Goal: Task Accomplishment & Management: Manage account settings

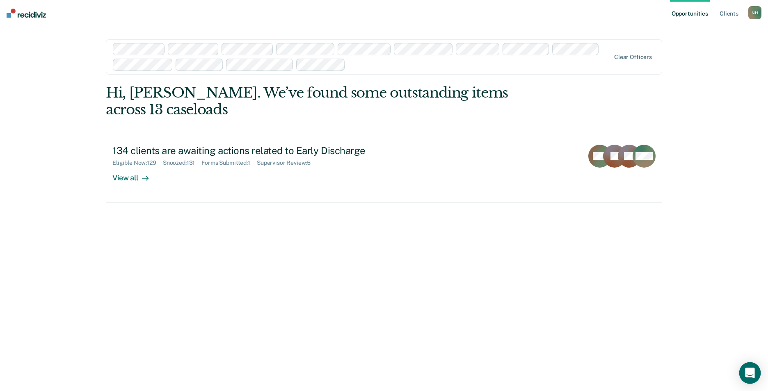
click at [745, 372] on icon "Open Intercom Messenger" at bounding box center [750, 373] width 11 height 11
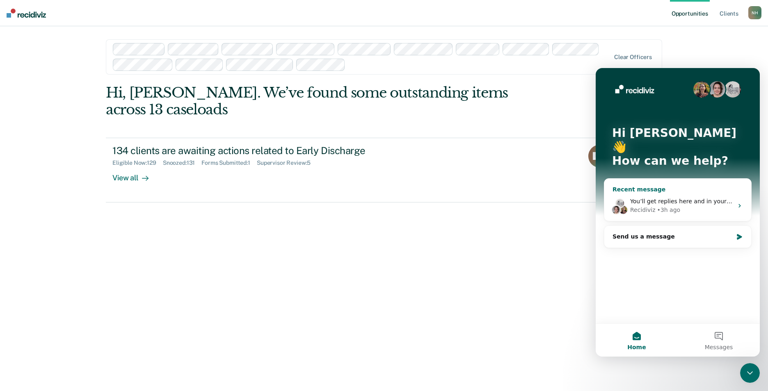
click at [740, 203] on icon "Intercom messenger" at bounding box center [739, 206] width 7 height 7
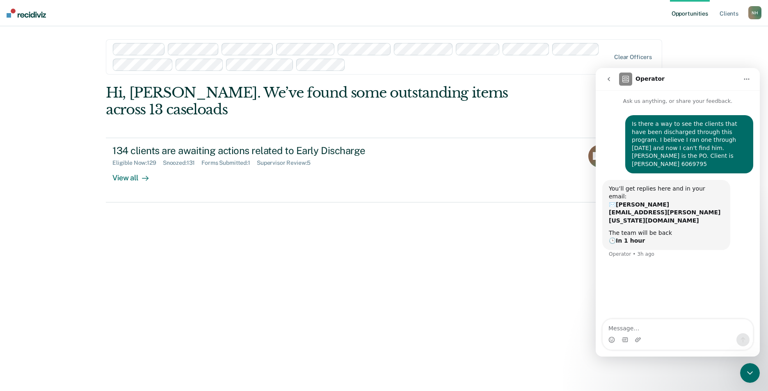
click at [747, 375] on icon "Close Intercom Messenger" at bounding box center [750, 373] width 10 height 10
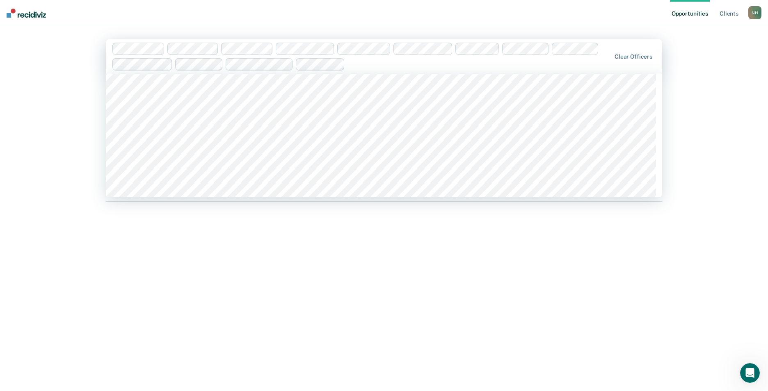
scroll to position [1108, 0]
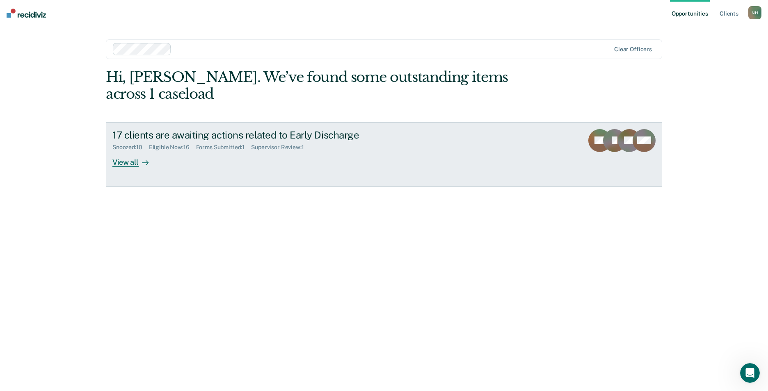
click at [131, 151] on div "View all" at bounding box center [135, 159] width 46 height 16
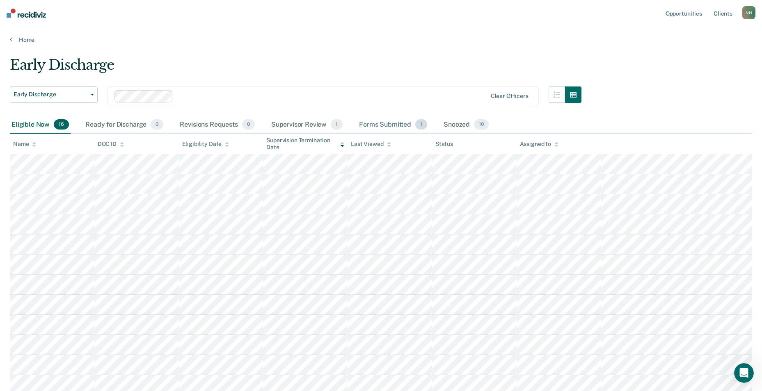
click at [374, 124] on div "Forms Submitted 1" at bounding box center [392, 125] width 71 height 18
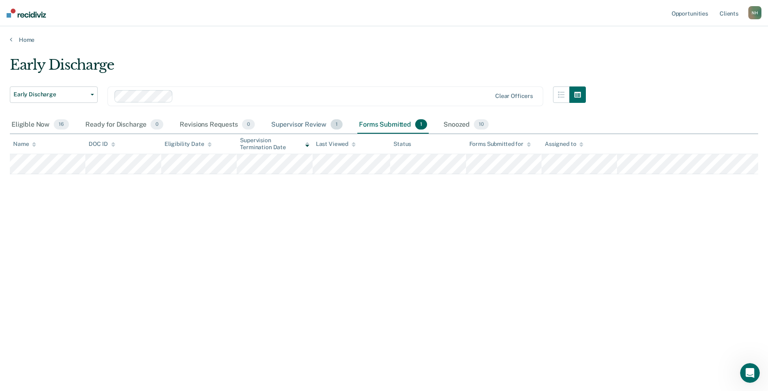
click at [316, 121] on div "Supervisor Review 1" at bounding box center [307, 125] width 75 height 18
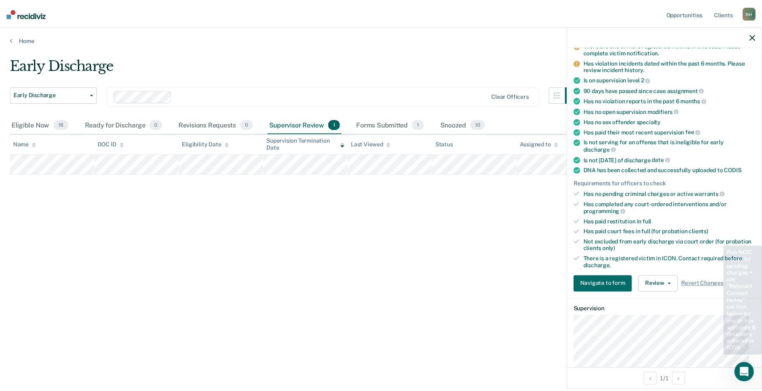
scroll to position [82, 0]
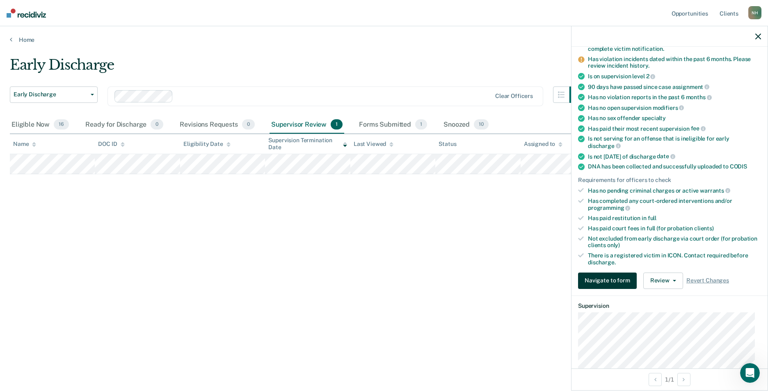
click at [610, 277] on button "Navigate to form" at bounding box center [607, 281] width 59 height 16
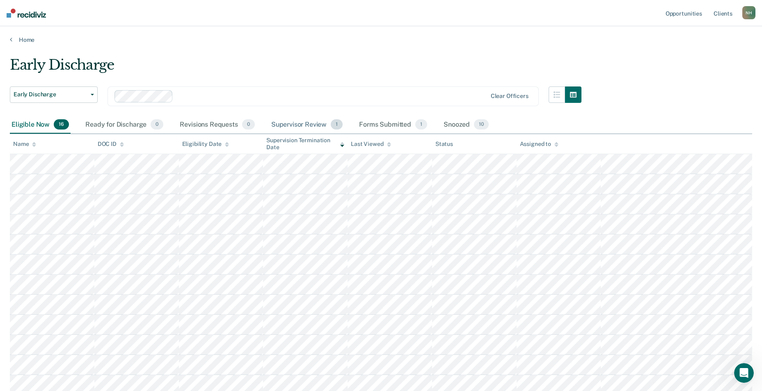
click at [305, 123] on div "Supervisor Review 1" at bounding box center [307, 125] width 75 height 18
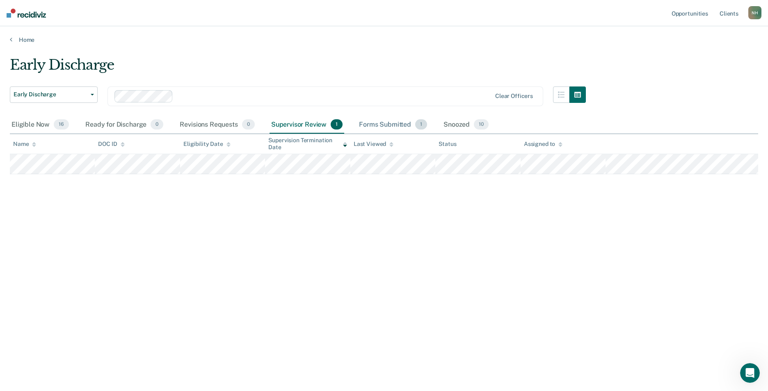
click at [393, 126] on div "Forms Submitted 1" at bounding box center [392, 125] width 71 height 18
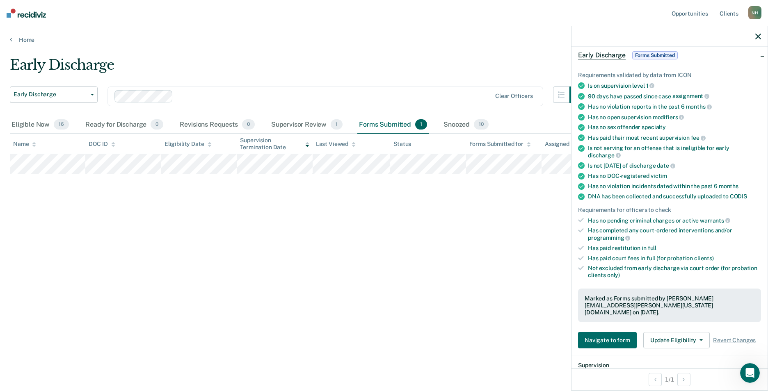
scroll to position [82, 0]
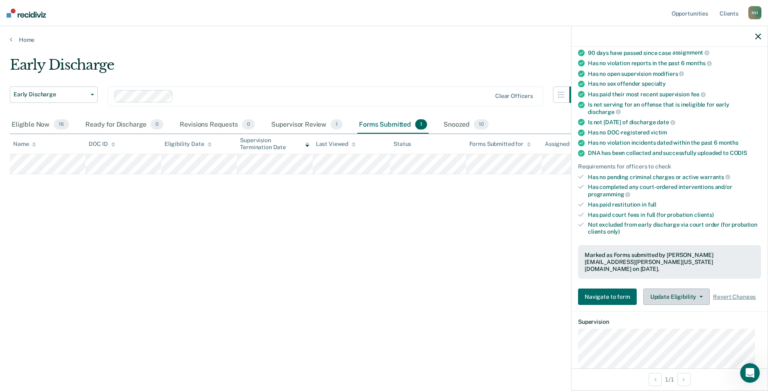
click at [698, 295] on button "Update Eligibility" at bounding box center [676, 297] width 66 height 16
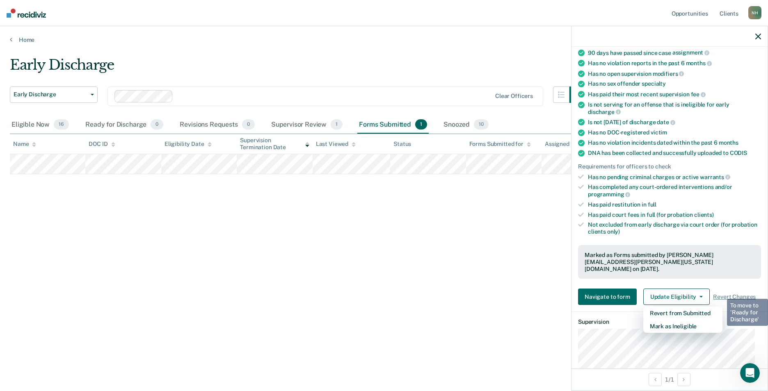
click at [403, 281] on div "Early Discharge Early Discharge Early Discharge Clear officers Eligible Now 16 …" at bounding box center [384, 193] width 748 height 273
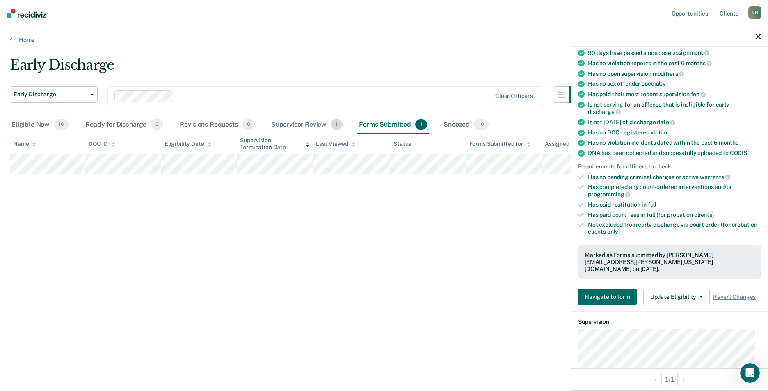
click at [312, 125] on div "Supervisor Review 1" at bounding box center [307, 125] width 75 height 18
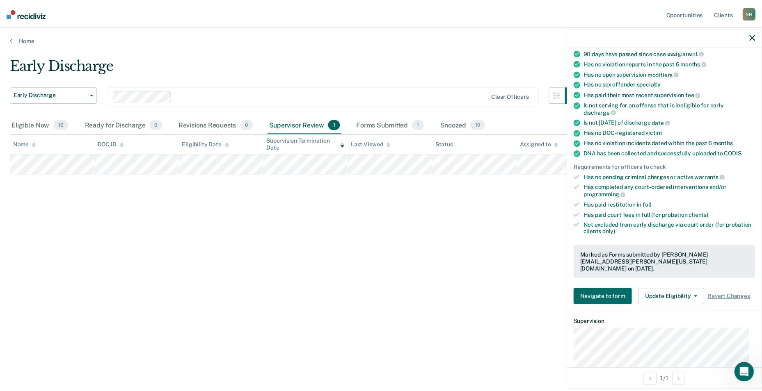
scroll to position [117, 0]
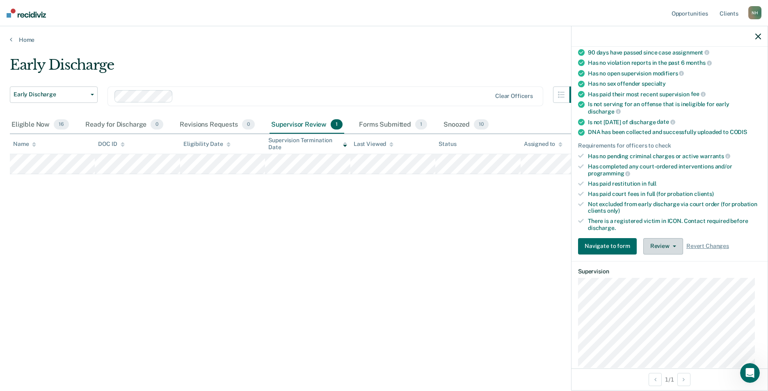
click at [676, 247] on button "Review" at bounding box center [663, 246] width 40 height 16
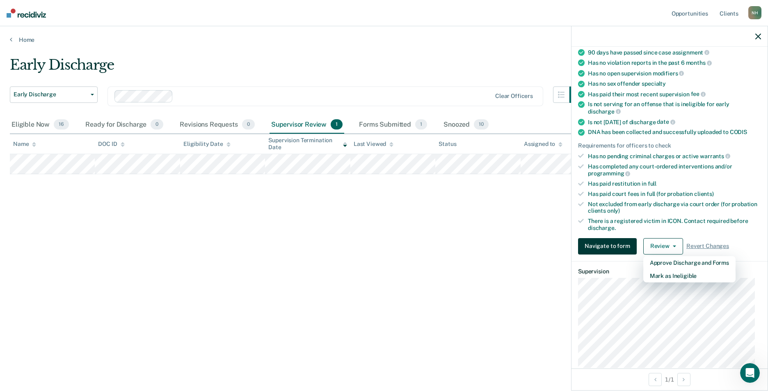
click at [624, 243] on button "Navigate to form" at bounding box center [607, 246] width 59 height 16
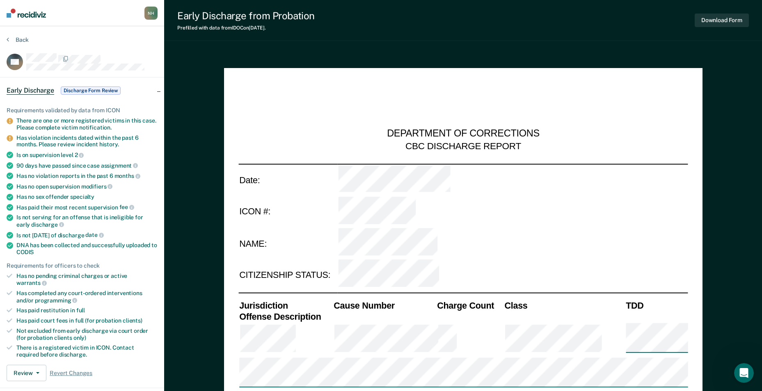
type textarea "x"
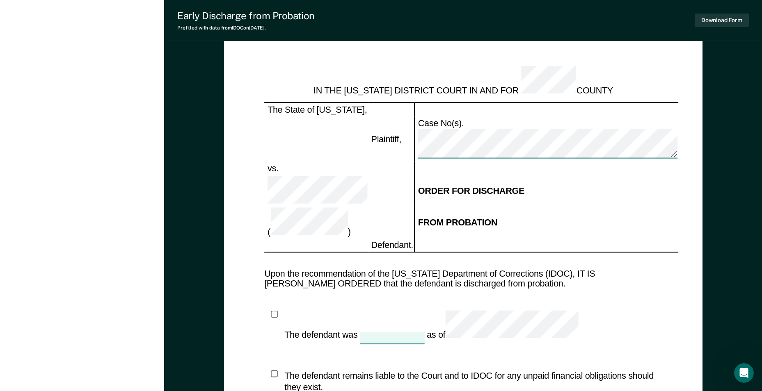
scroll to position [704, 0]
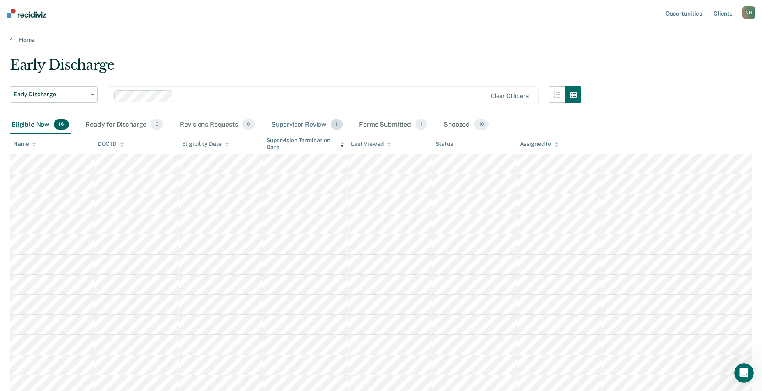
click at [337, 125] on span "1" at bounding box center [337, 124] width 12 height 11
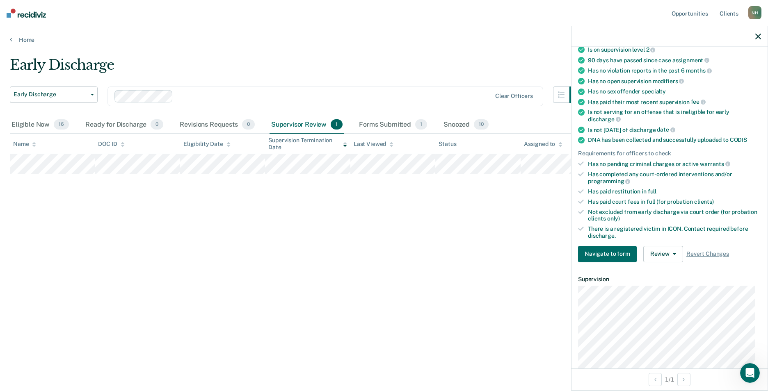
scroll to position [123, 0]
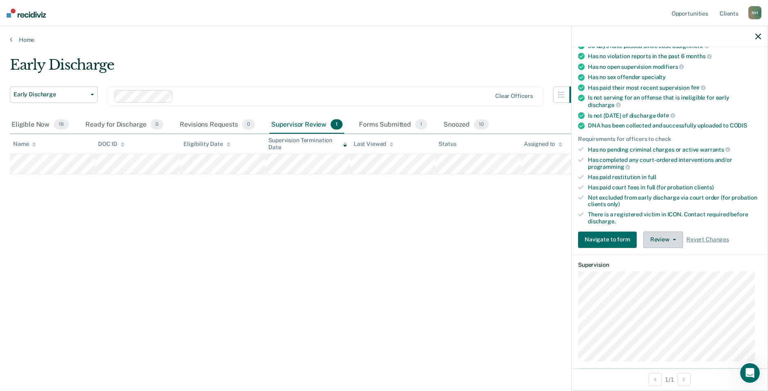
click at [663, 237] on button "Review" at bounding box center [663, 240] width 40 height 16
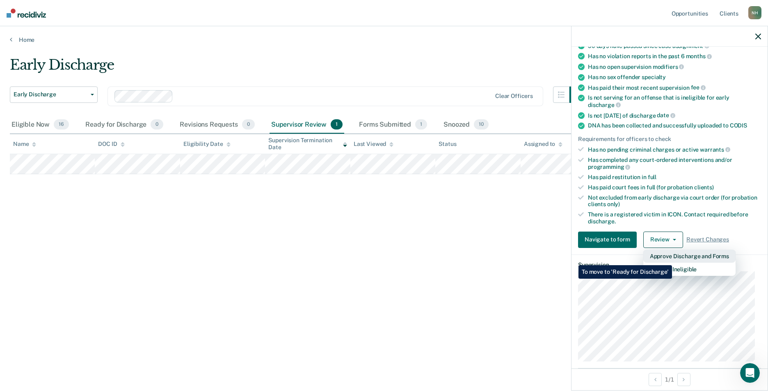
click at [672, 259] on button "Approve Discharge and Forms" at bounding box center [689, 256] width 92 height 13
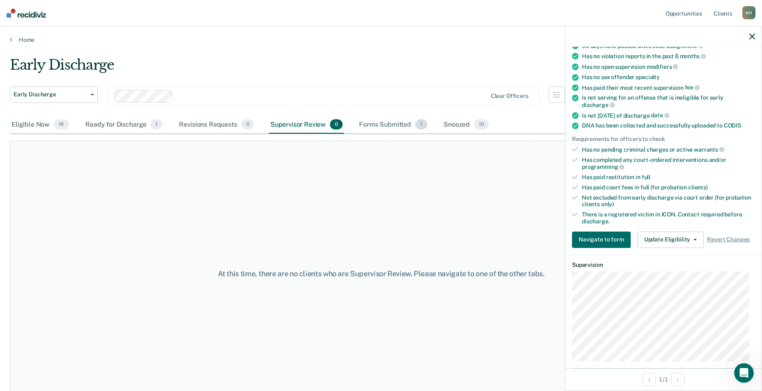
click at [377, 126] on div "Forms Submitted 1" at bounding box center [392, 125] width 71 height 18
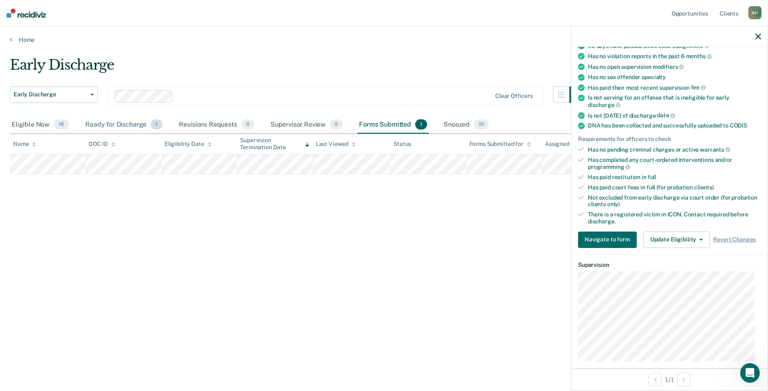
click at [103, 123] on div "Ready for Discharge 1" at bounding box center [124, 125] width 80 height 18
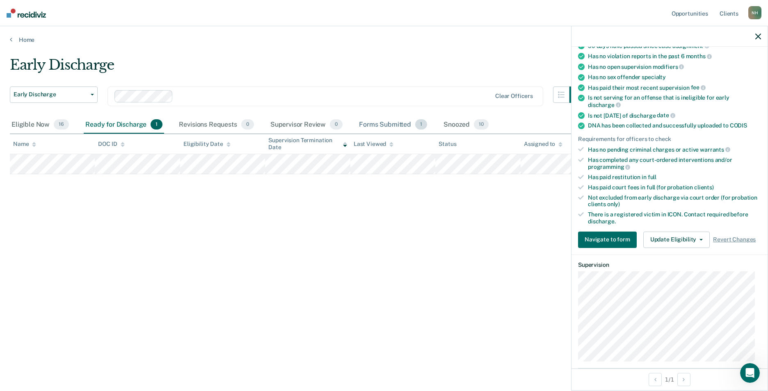
click at [384, 122] on div "Forms Submitted 1" at bounding box center [392, 125] width 71 height 18
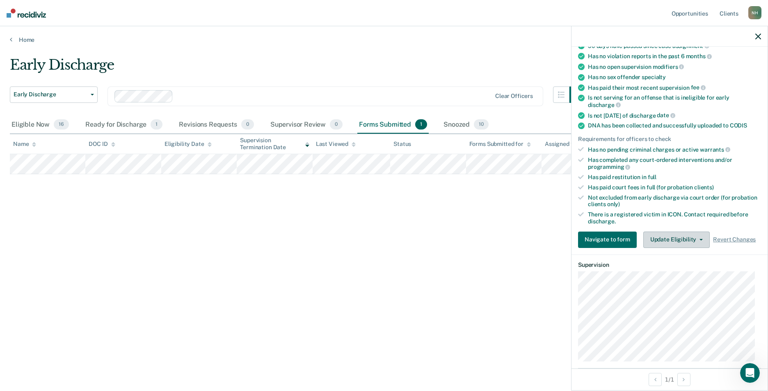
click at [684, 237] on button "Update Eligibility" at bounding box center [676, 240] width 66 height 16
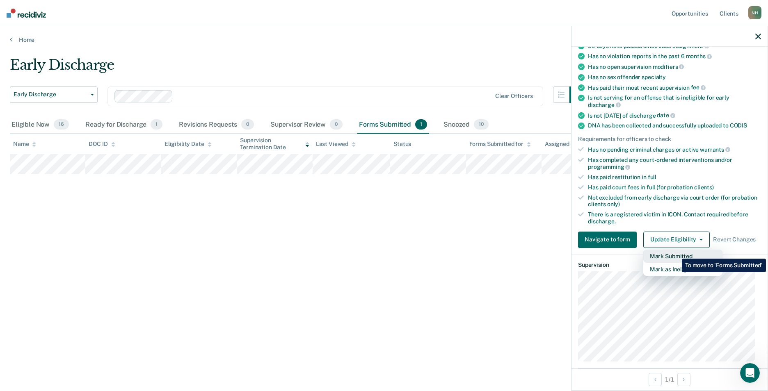
click at [676, 253] on button "Mark Submitted" at bounding box center [682, 256] width 79 height 13
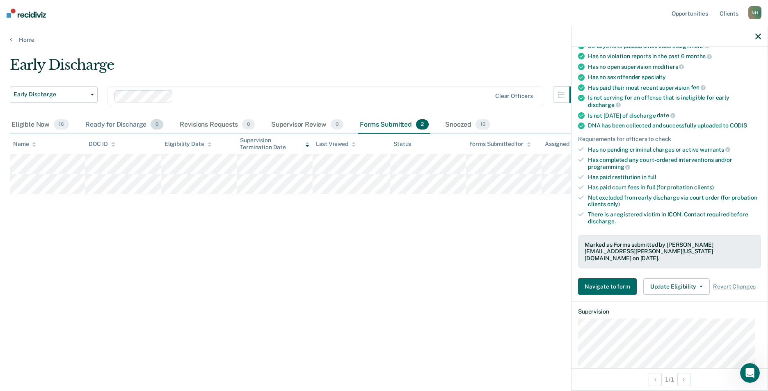
click at [117, 124] on div "Ready for Discharge 0" at bounding box center [124, 125] width 81 height 18
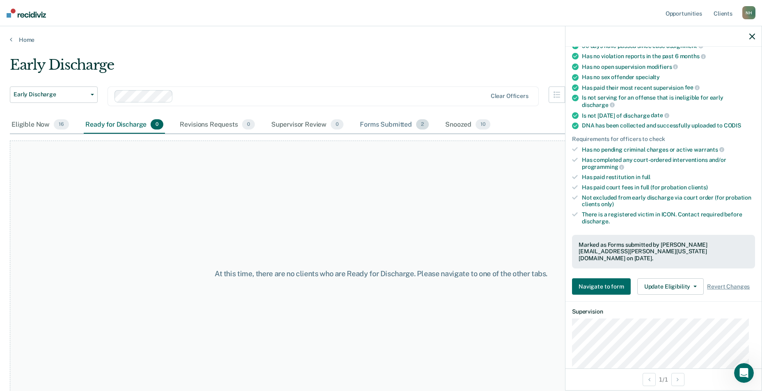
click at [372, 123] on div "Forms Submitted 2" at bounding box center [394, 125] width 72 height 18
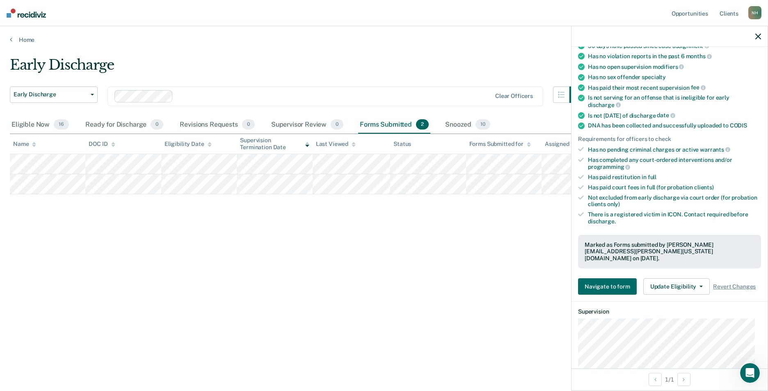
click at [372, 266] on div "Early Discharge Early Discharge Early Discharge Clear officers Eligible Now 16 …" at bounding box center [384, 193] width 748 height 273
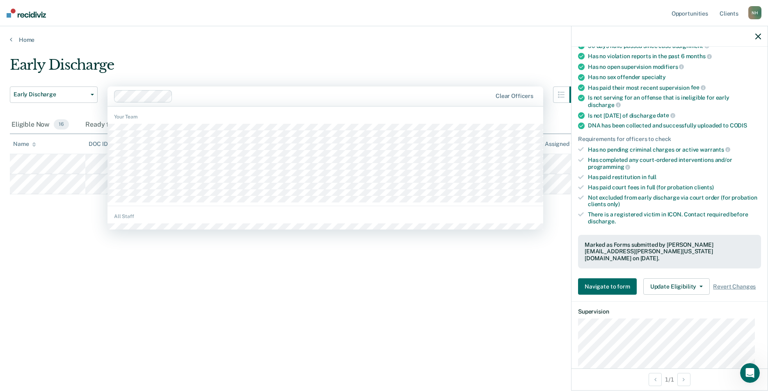
click at [195, 97] on div at bounding box center [333, 95] width 315 height 9
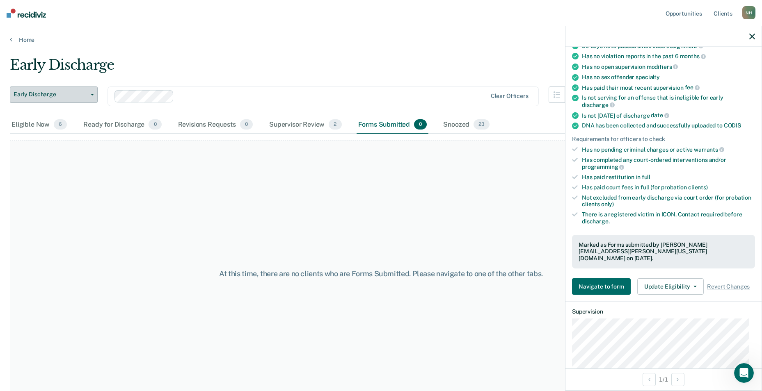
click at [74, 94] on span "Early Discharge" at bounding box center [51, 94] width 74 height 7
click at [338, 56] on main "Early Discharge Early Discharge Early Discharge Clear officers Eligible Now 6 R…" at bounding box center [381, 215] width 762 height 345
click at [37, 123] on div "Eligible Now 6" at bounding box center [39, 125] width 59 height 18
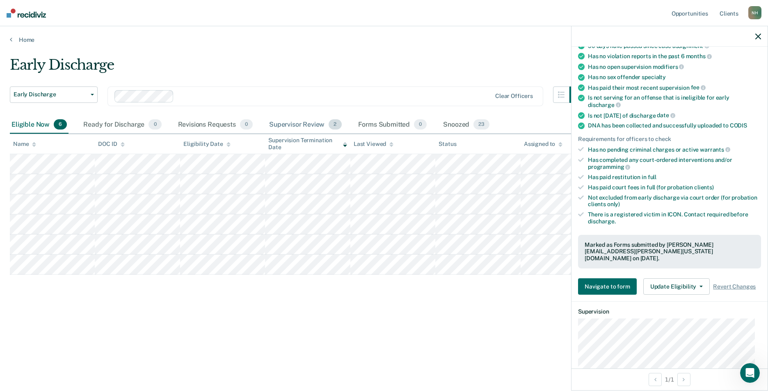
click at [278, 122] on div "Supervisor Review 2" at bounding box center [305, 125] width 76 height 18
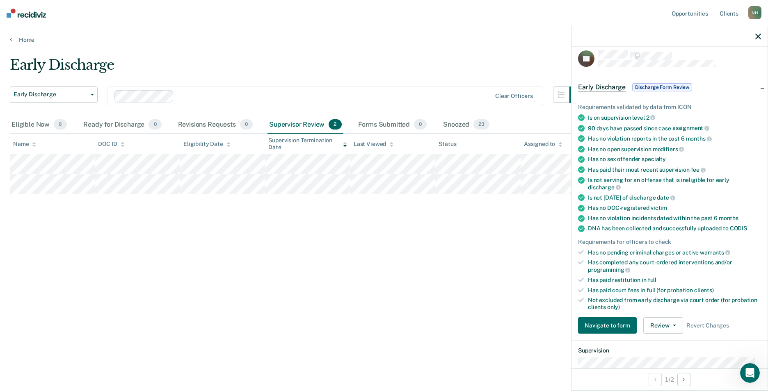
scroll to position [0, 0]
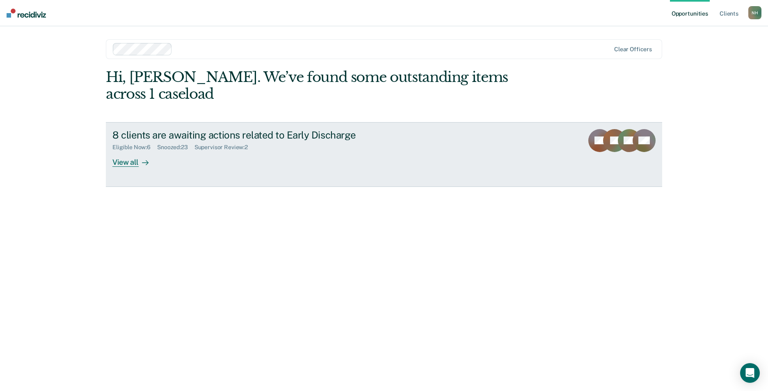
click at [195, 129] on div "8 clients are awaiting actions related to Early Discharge" at bounding box center [256, 135] width 288 height 12
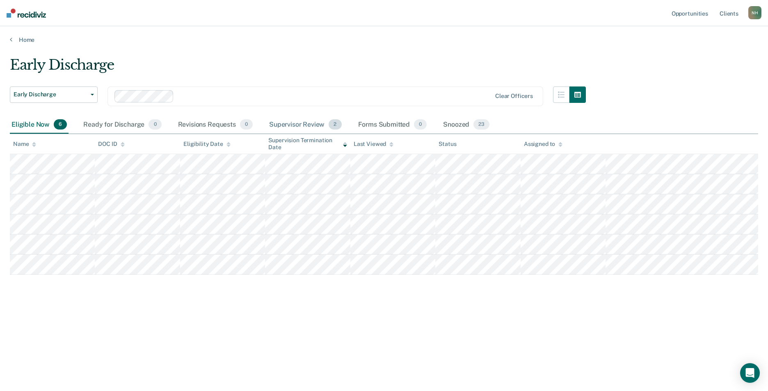
click at [289, 126] on div "Supervisor Review 2" at bounding box center [305, 125] width 76 height 18
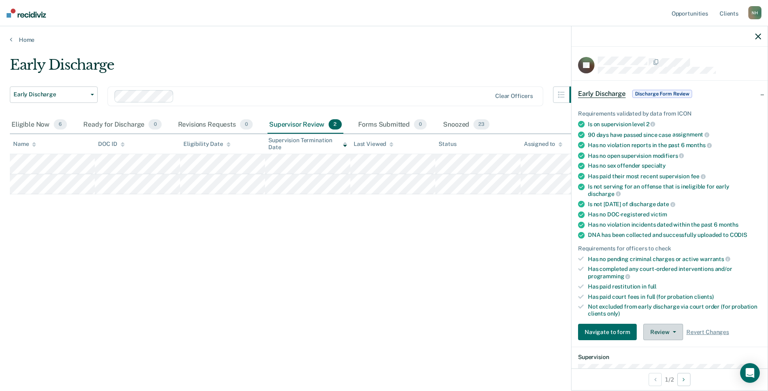
click at [663, 327] on button "Review" at bounding box center [663, 332] width 40 height 16
click at [423, 306] on div "Early Discharge Early Discharge Early Discharge Clear officers Eligible Now 6 R…" at bounding box center [384, 193] width 748 height 273
click at [669, 93] on span "Discharge Form Review" at bounding box center [662, 94] width 60 height 8
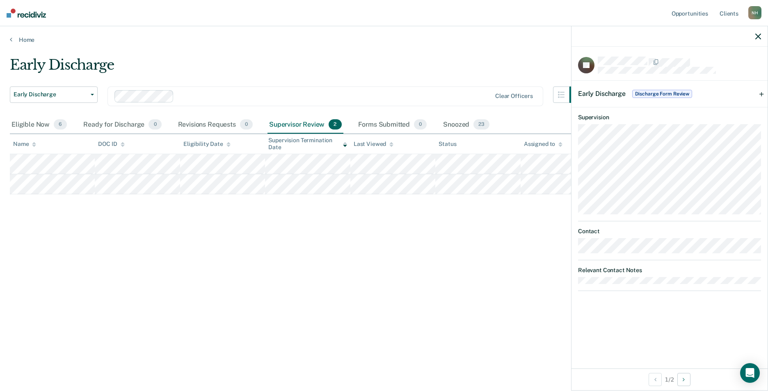
click at [615, 93] on span "Early Discharge" at bounding box center [602, 94] width 48 height 8
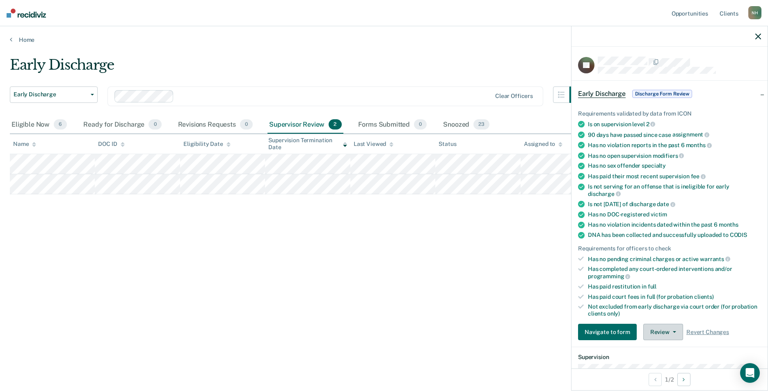
click at [657, 334] on button "Review" at bounding box center [663, 332] width 40 height 16
click at [665, 347] on button "Approve Discharge and Forms" at bounding box center [689, 348] width 92 height 13
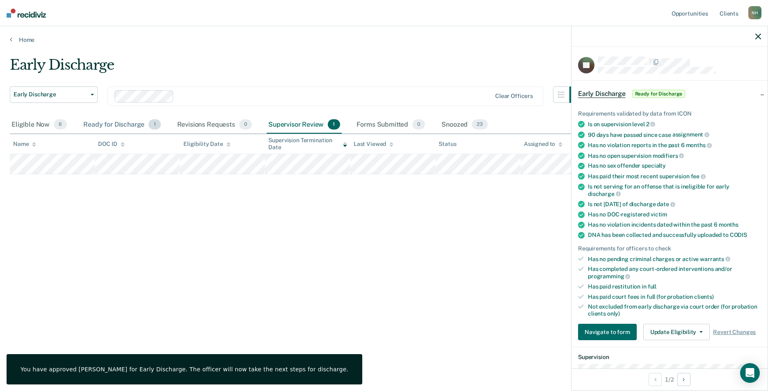
click at [103, 124] on div "Ready for Discharge 1" at bounding box center [122, 125] width 80 height 18
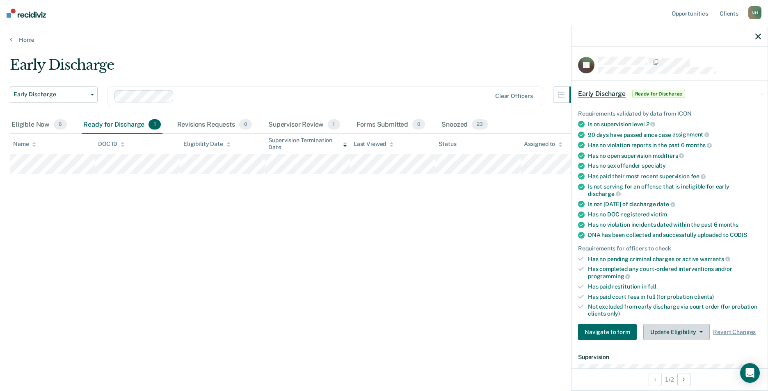
click at [700, 334] on button "Update Eligibility" at bounding box center [676, 332] width 66 height 16
click at [336, 125] on span "1" at bounding box center [334, 124] width 12 height 11
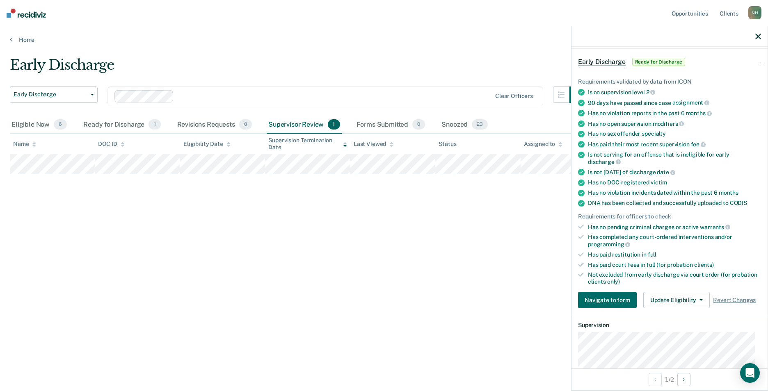
scroll to position [41, 0]
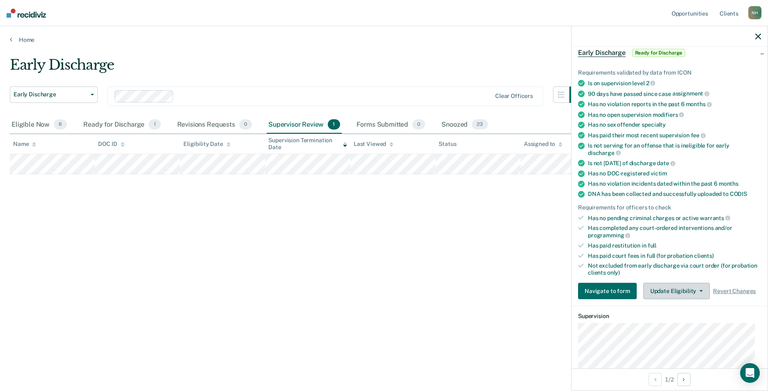
click at [676, 289] on button "Update Eligibility" at bounding box center [676, 291] width 66 height 16
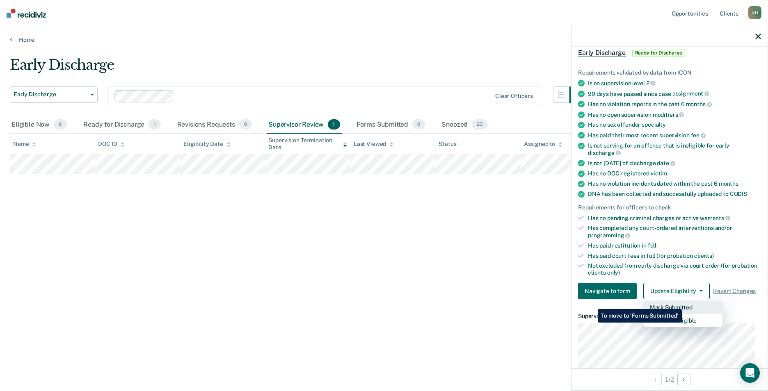
click at [684, 303] on button "Mark Submitted" at bounding box center [682, 307] width 79 height 13
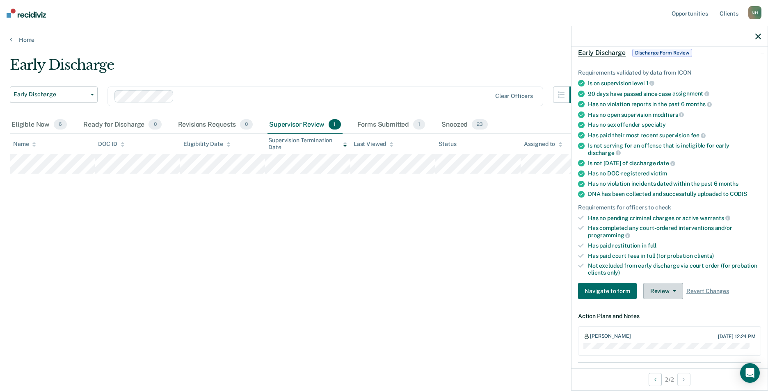
click at [660, 289] on button "Review" at bounding box center [663, 291] width 40 height 16
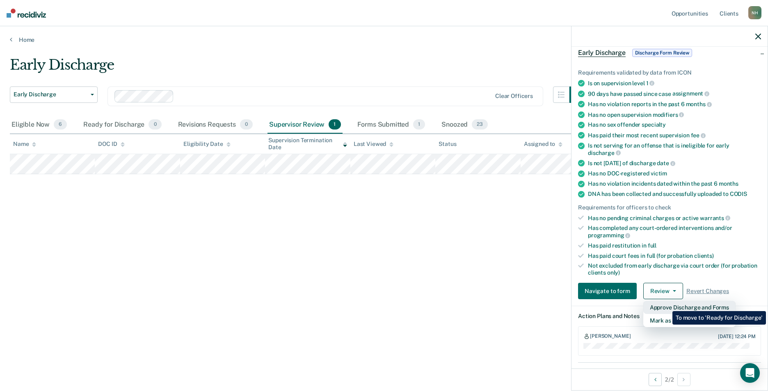
click at [666, 305] on button "Approve Discharge and Forms" at bounding box center [689, 307] width 92 height 13
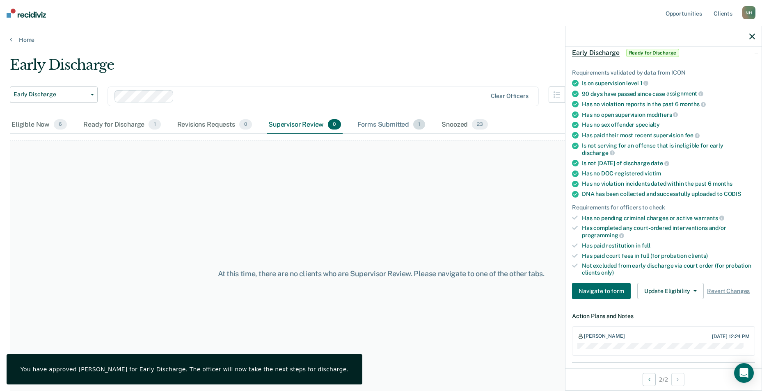
click at [372, 123] on div "Forms Submitted 1" at bounding box center [391, 125] width 71 height 18
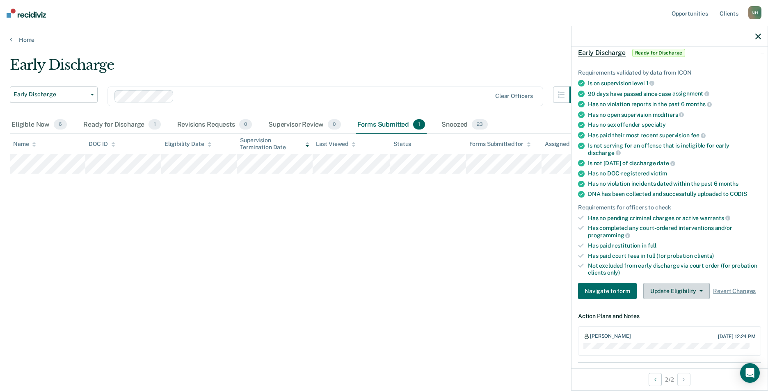
click at [688, 292] on button "Update Eligibility" at bounding box center [676, 291] width 66 height 16
click at [343, 260] on div "Early Discharge Early Discharge Early Discharge Clear officers Eligible Now 6 R…" at bounding box center [384, 193] width 748 height 273
click at [732, 290] on span "Revert Changes" at bounding box center [734, 291] width 43 height 7
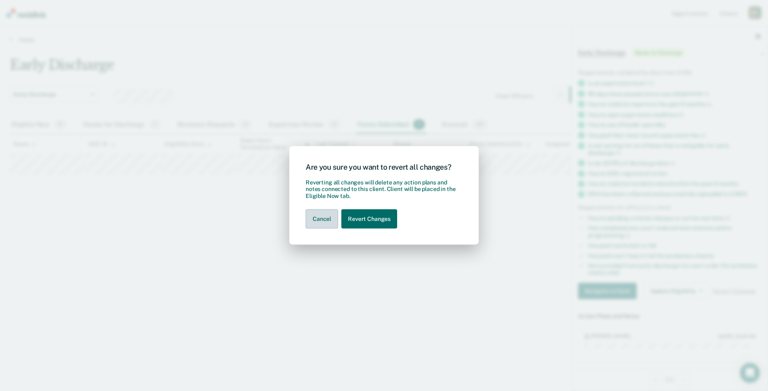
click at [317, 217] on button "Cancel" at bounding box center [322, 219] width 32 height 19
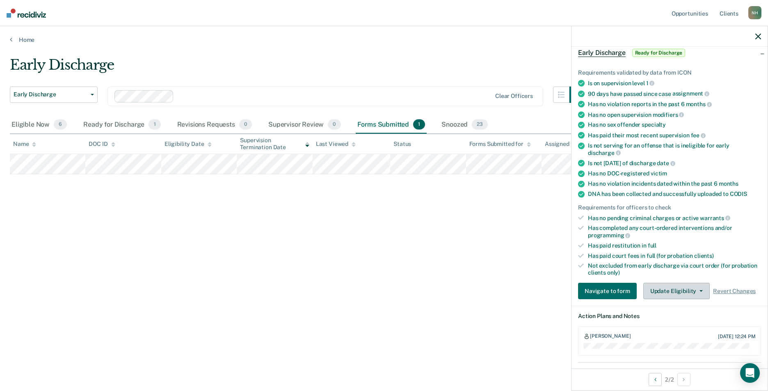
click at [686, 286] on button "Update Eligibility" at bounding box center [676, 291] width 66 height 16
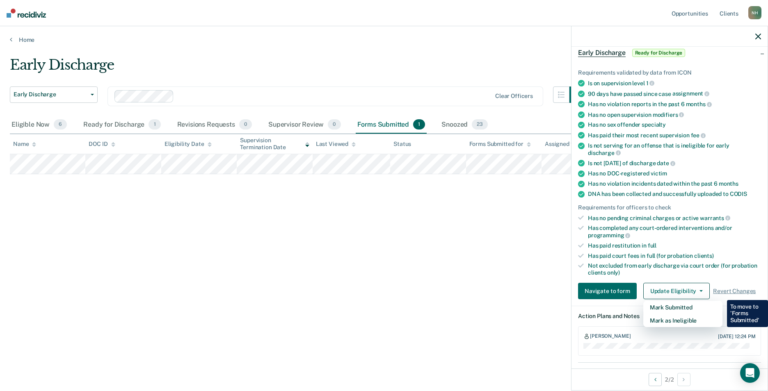
click at [345, 259] on div "Early Discharge Early Discharge Early Discharge Clear officers Eligible Now 6 R…" at bounding box center [384, 193] width 748 height 273
